Goal: Find specific fact: Find specific fact

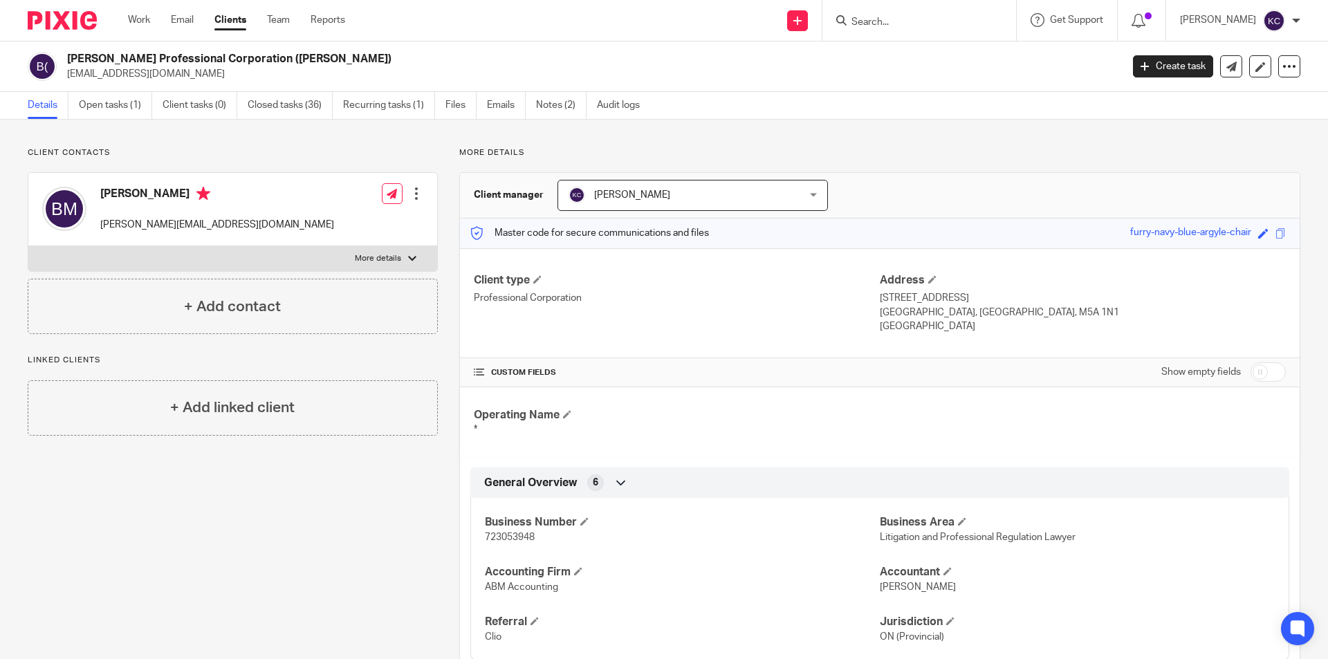
click at [854, 19] on input "Search" at bounding box center [912, 23] width 125 height 12
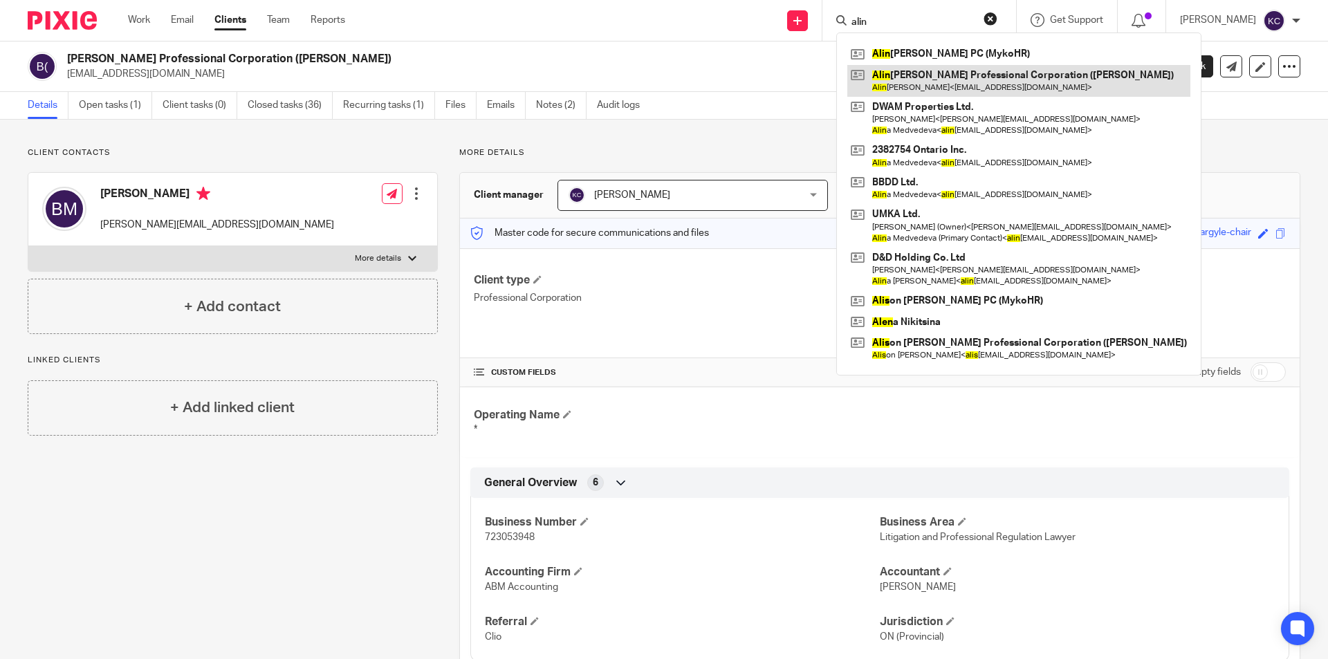
type input "alin"
click at [924, 82] on link at bounding box center [1018, 81] width 343 height 32
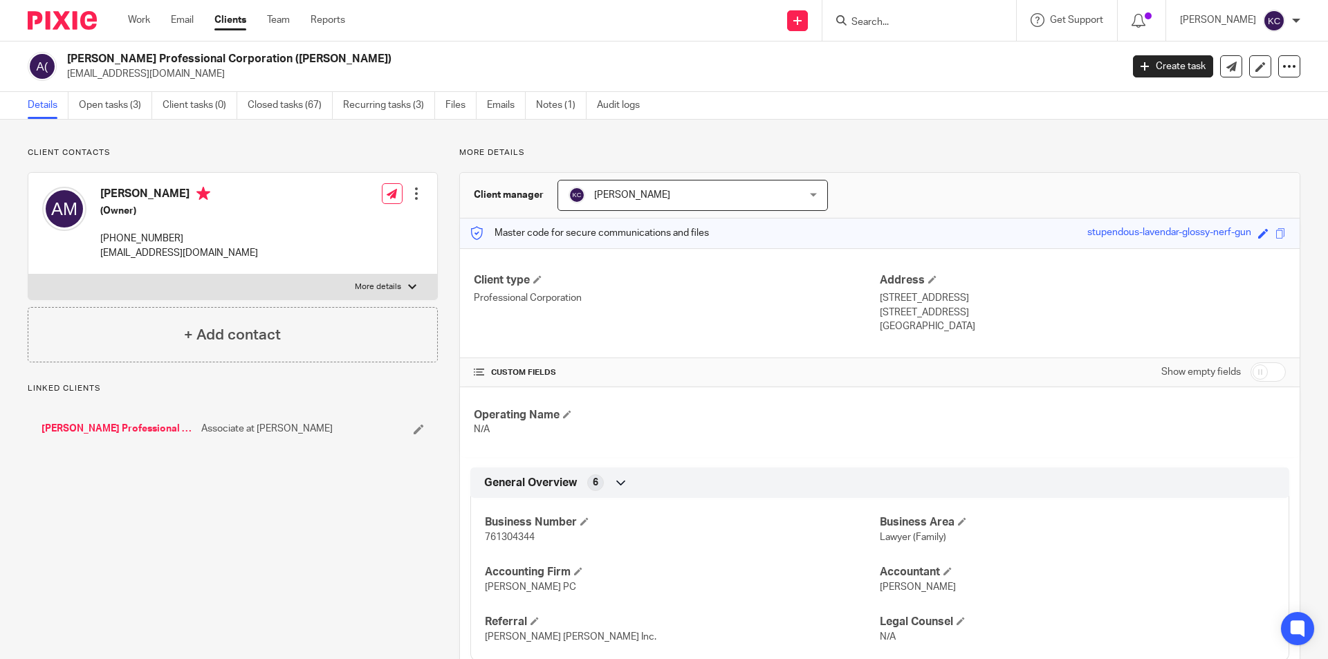
click at [522, 534] on span "761304344" at bounding box center [510, 538] width 50 height 10
copy span "761304344"
